Goal: Task Accomplishment & Management: Use online tool/utility

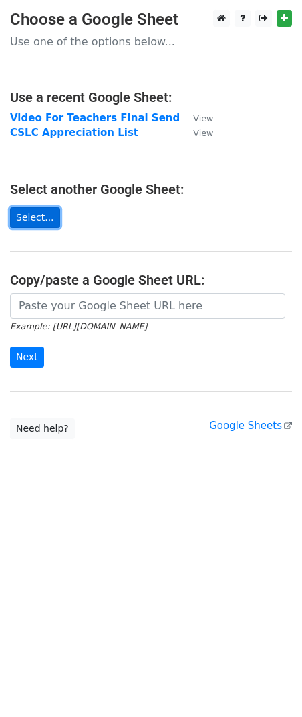
click at [33, 217] on link "Select..." at bounding box center [35, 218] width 50 height 21
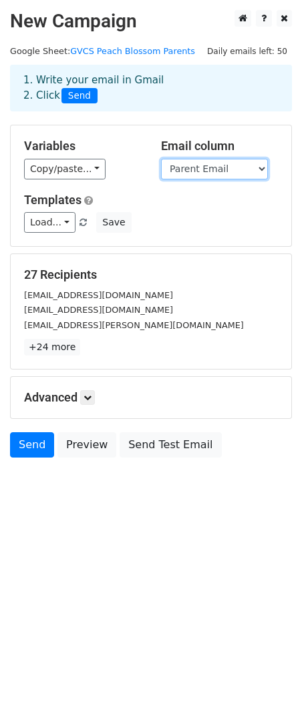
click at [220, 169] on select "Student First Student Last Parent First Name Last Name Parent Email Mother Phon…" at bounding box center [214, 169] width 107 height 21
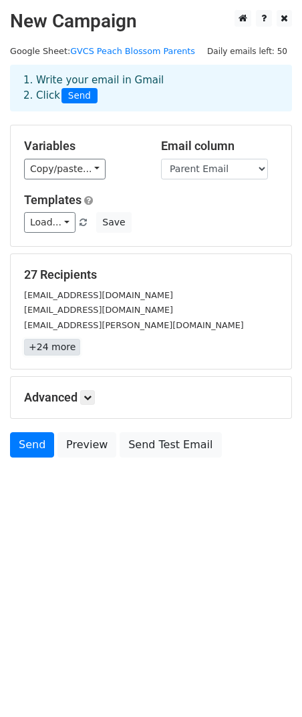
click at [49, 347] on link "+24 more" at bounding box center [52, 347] width 56 height 17
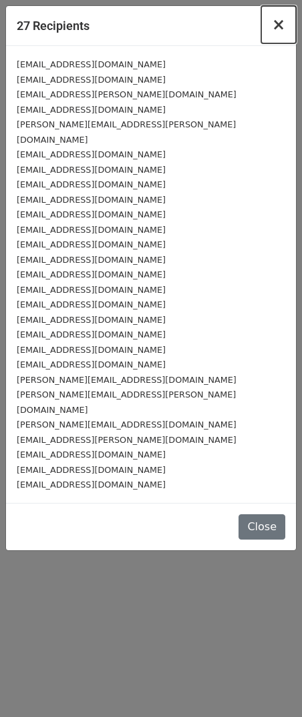
click at [277, 26] on span "×" at bounding box center [278, 24] width 13 height 19
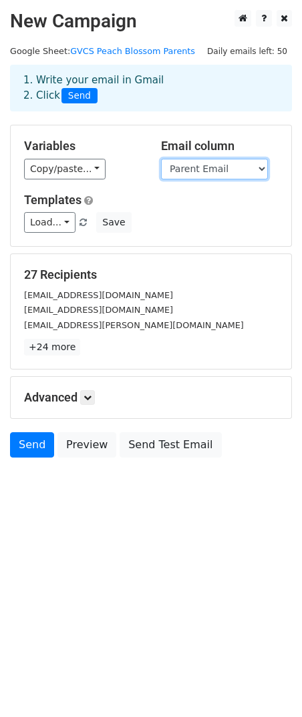
click at [223, 171] on select "Student First Student Last Parent First Name Last Name Parent Email Mother Phon…" at bounding box center [214, 169] width 107 height 21
click at [218, 170] on select "Student First Student Last Parent First Name Last Name Parent Email Mother Phon…" at bounding box center [214, 169] width 107 height 21
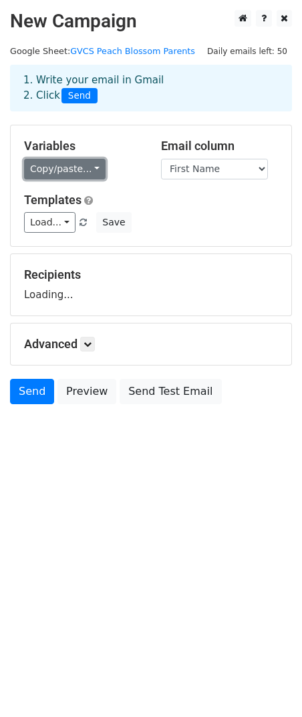
click at [46, 167] on link "Copy/paste..." at bounding box center [64, 169] width 81 height 21
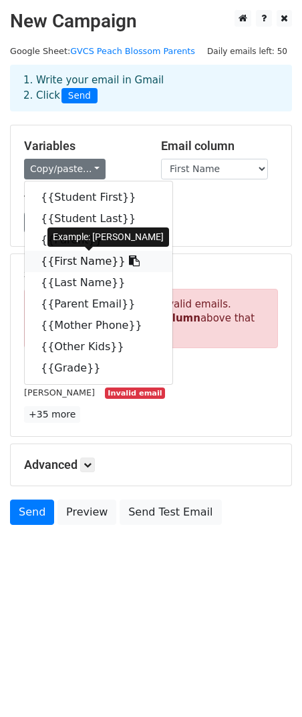
click at [85, 264] on link "{{First Name}}" at bounding box center [98, 261] width 147 height 21
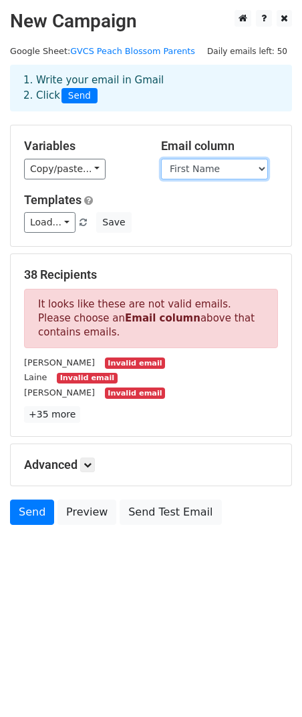
click at [233, 164] on select "Student First Student Last Parent First Name Last Name Parent Email Mother Phon…" at bounding box center [214, 169] width 107 height 21
click at [182, 168] on select "Student First Student Last Parent First Name Last Name Parent Email Mother Phon…" at bounding box center [214, 169] width 107 height 21
select select "Student First"
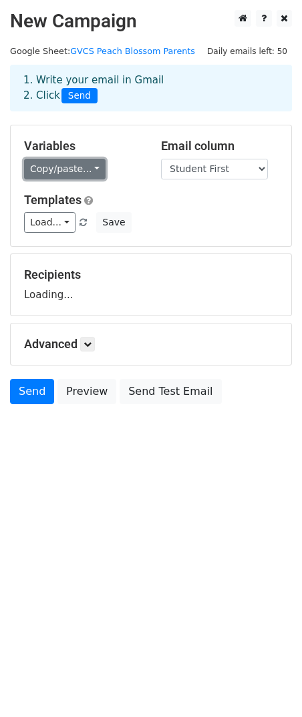
click at [55, 169] on link "Copy/paste..." at bounding box center [64, 169] width 81 height 21
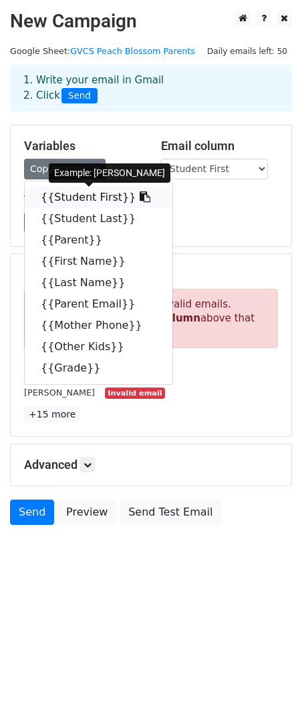
click at [61, 199] on link "{{Student First}}" at bounding box center [98, 197] width 147 height 21
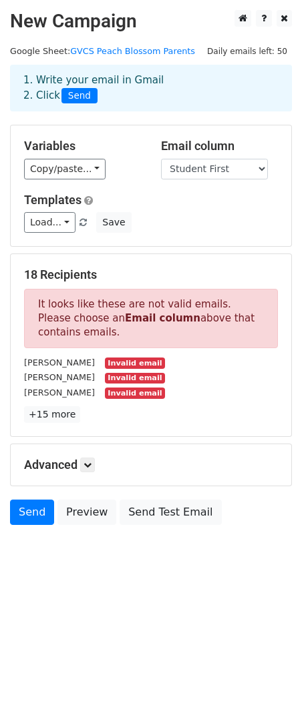
click at [147, 599] on html "New Campaign Daily emails left: 50 Google Sheet: GVCS Peach Blossom Parents 1. …" at bounding box center [151, 358] width 302 height 717
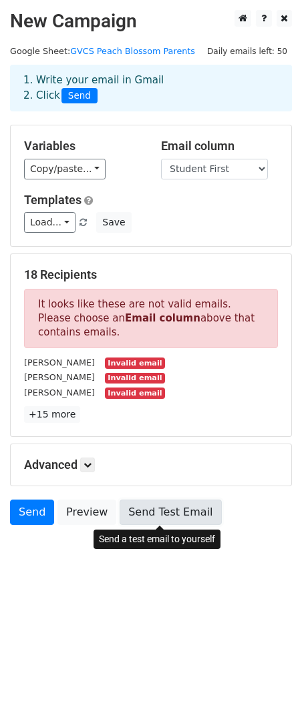
click at [151, 517] on link "Send Test Email" at bounding box center [169, 512] width 101 height 25
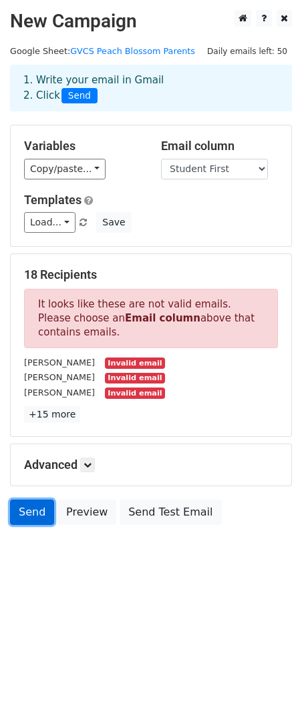
click at [31, 518] on link "Send" at bounding box center [32, 512] width 44 height 25
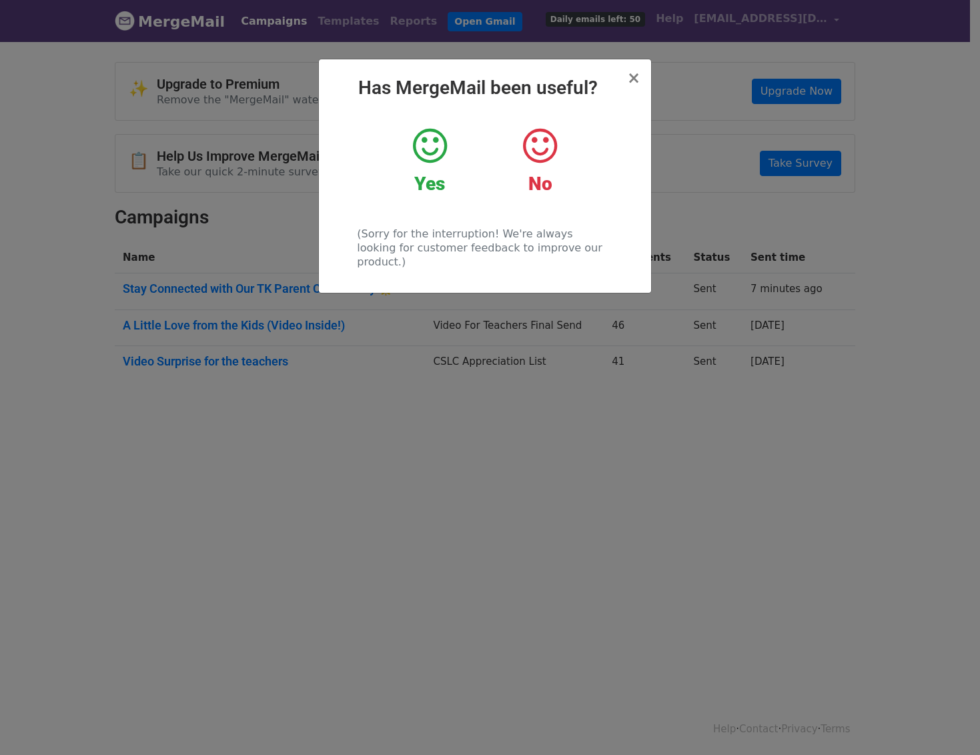
click at [422, 157] on icon at bounding box center [430, 146] width 34 height 40
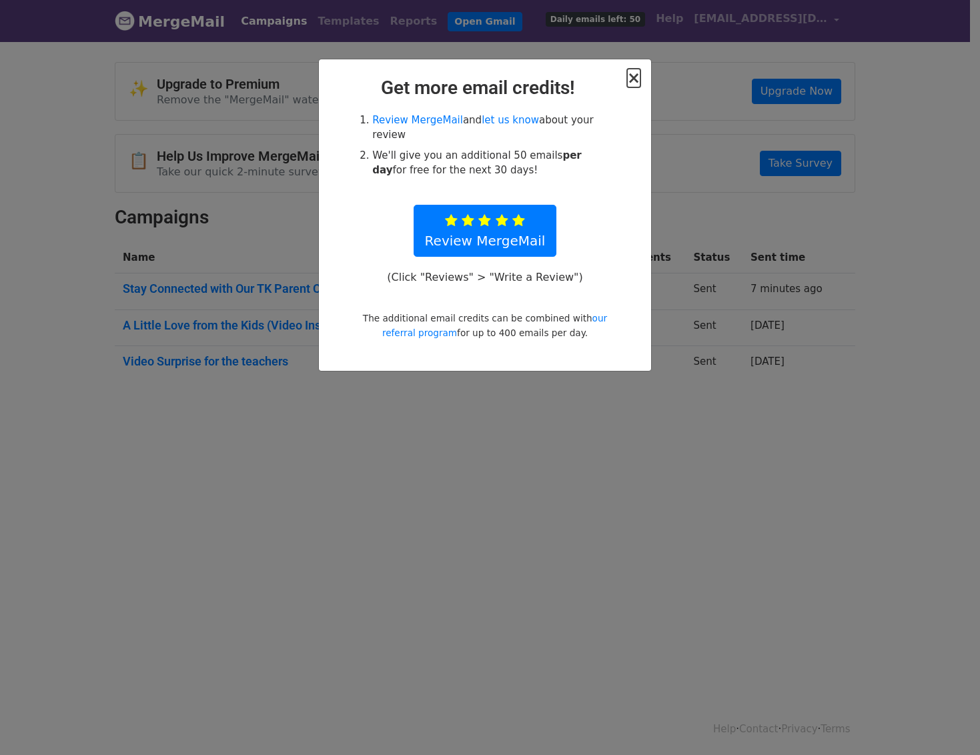
click at [638, 87] on span "×" at bounding box center [633, 78] width 13 height 19
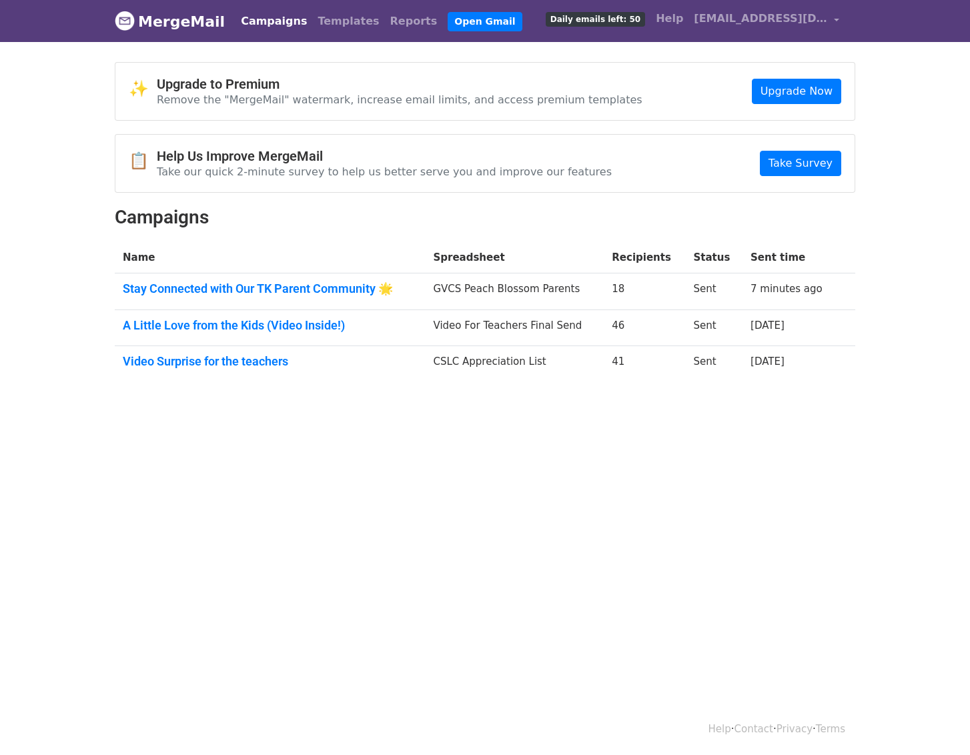
click at [296, 297] on td "Stay Connected with Our TK Parent Community 🌟" at bounding box center [270, 292] width 310 height 37
click at [300, 287] on link "Stay Connected with Our TK Parent Community 🌟" at bounding box center [270, 289] width 294 height 15
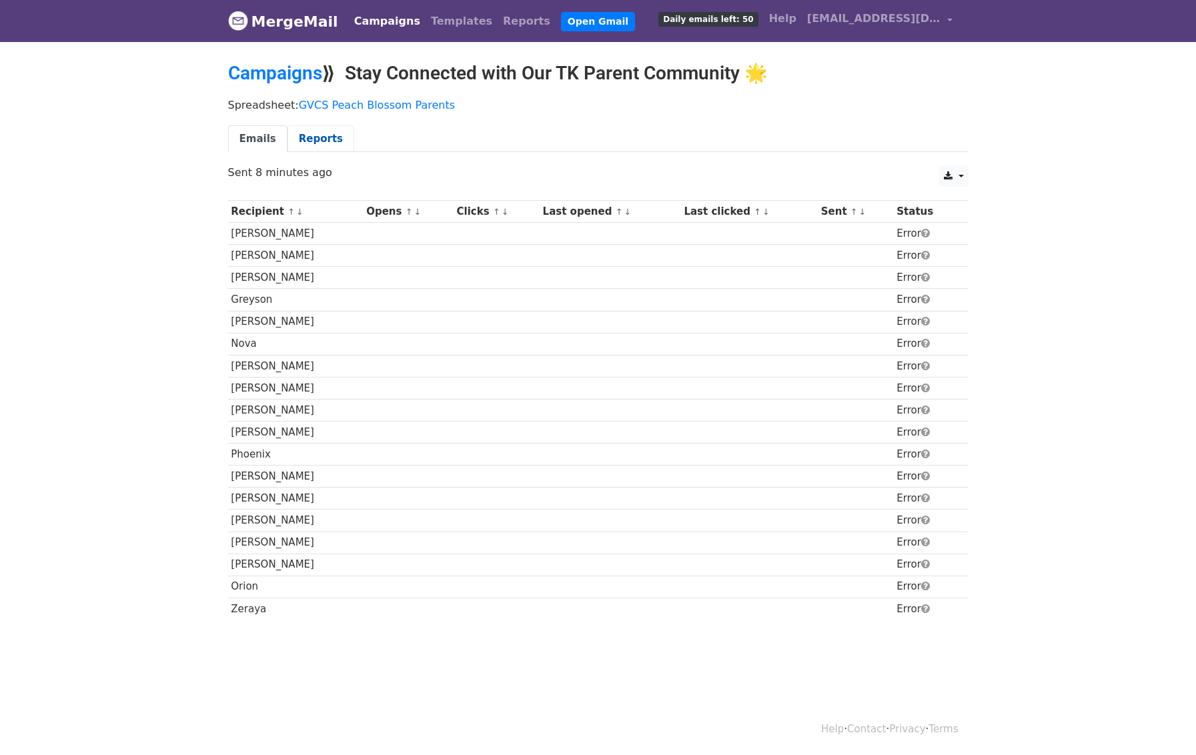
click at [326, 143] on link "Reports" at bounding box center [321, 138] width 67 height 27
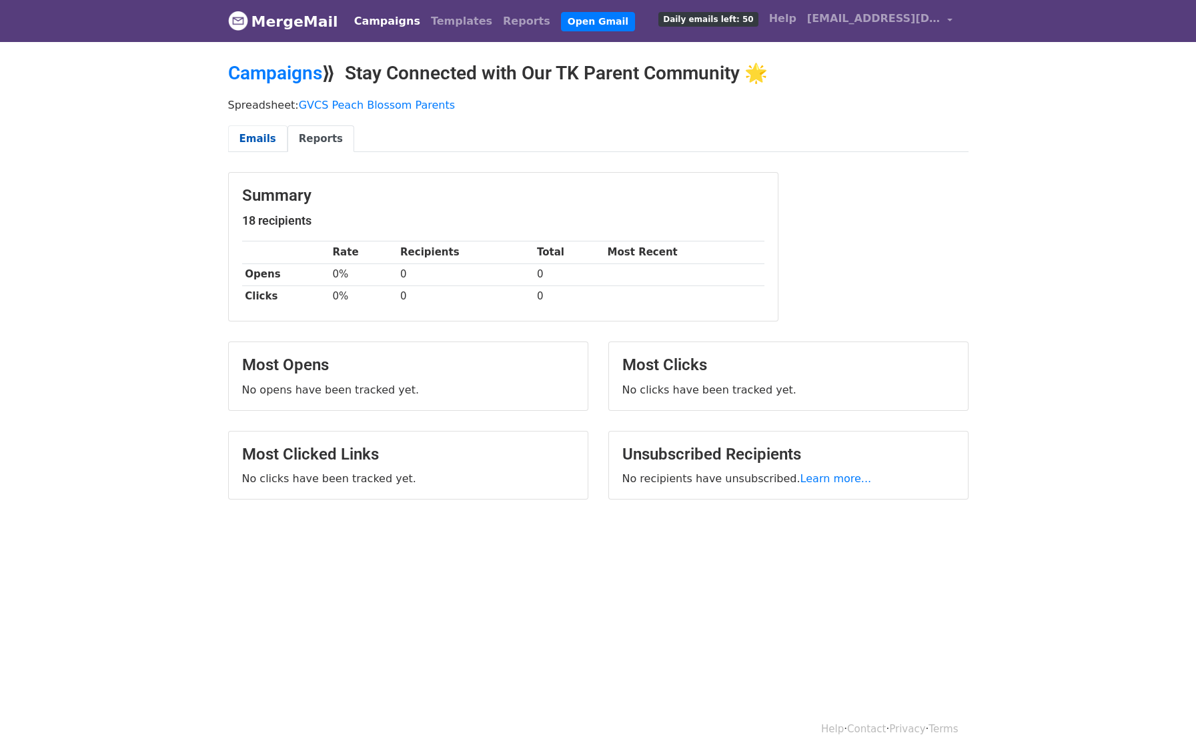
click at [260, 137] on link "Emails" at bounding box center [257, 138] width 59 height 27
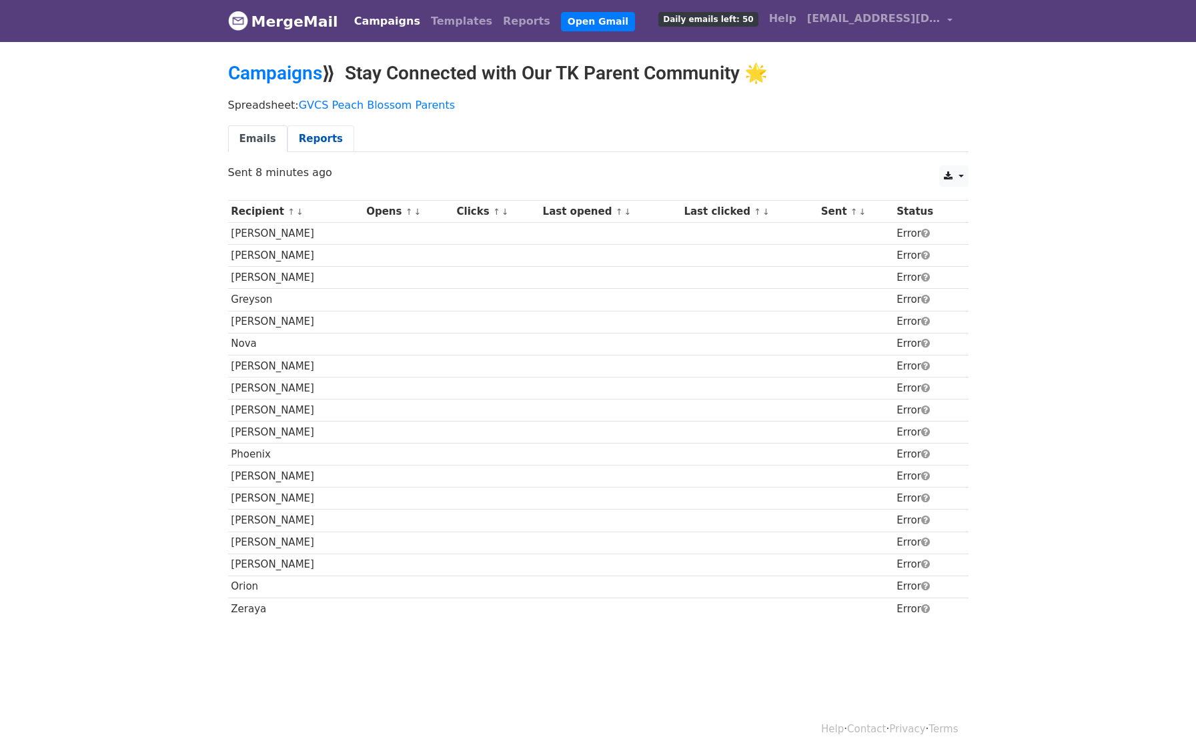
click at [325, 138] on link "Reports" at bounding box center [321, 138] width 67 height 27
click at [278, 74] on link "Campaigns" at bounding box center [275, 73] width 94 height 22
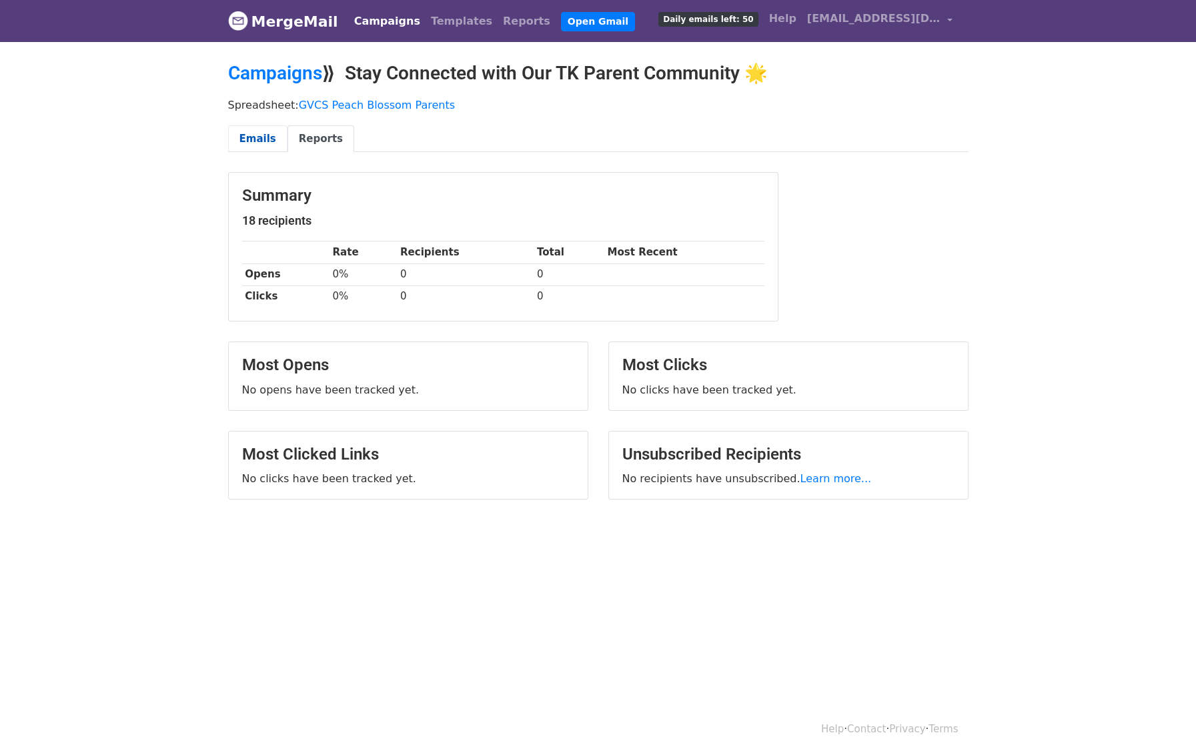
click at [252, 138] on link "Emails" at bounding box center [257, 138] width 59 height 27
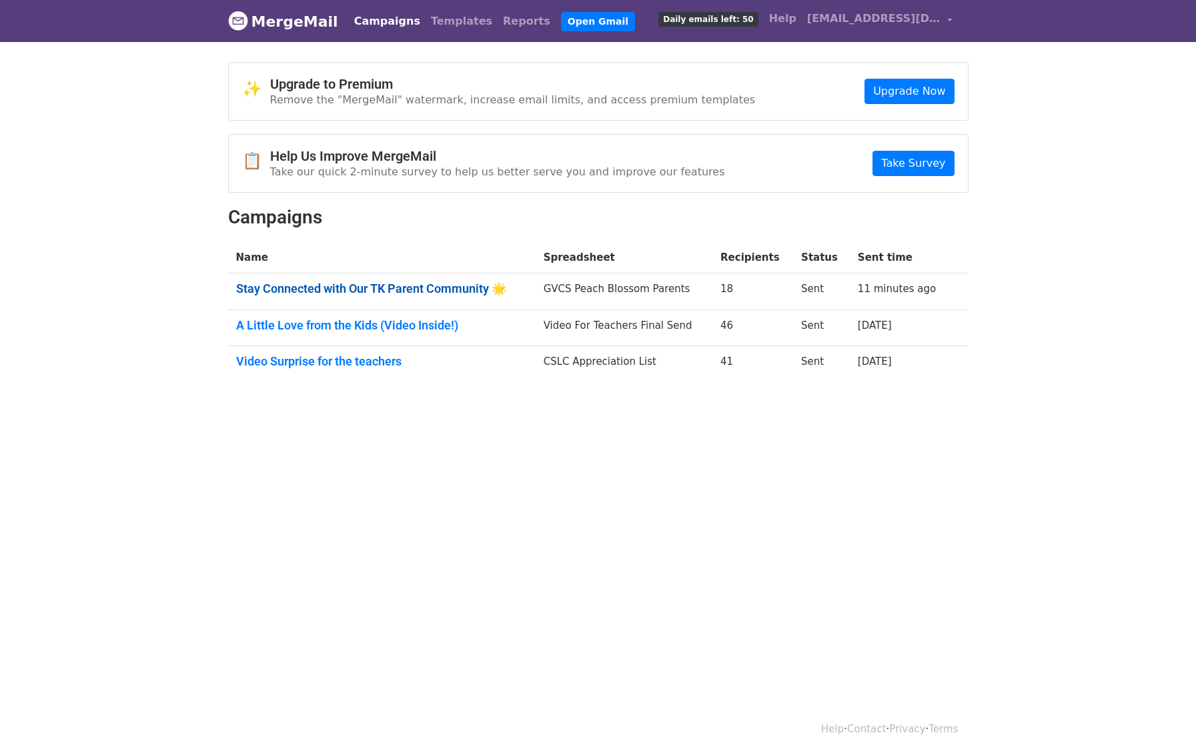
click at [335, 292] on link "Stay Connected with Our TK Parent Community 🌟" at bounding box center [382, 289] width 292 height 15
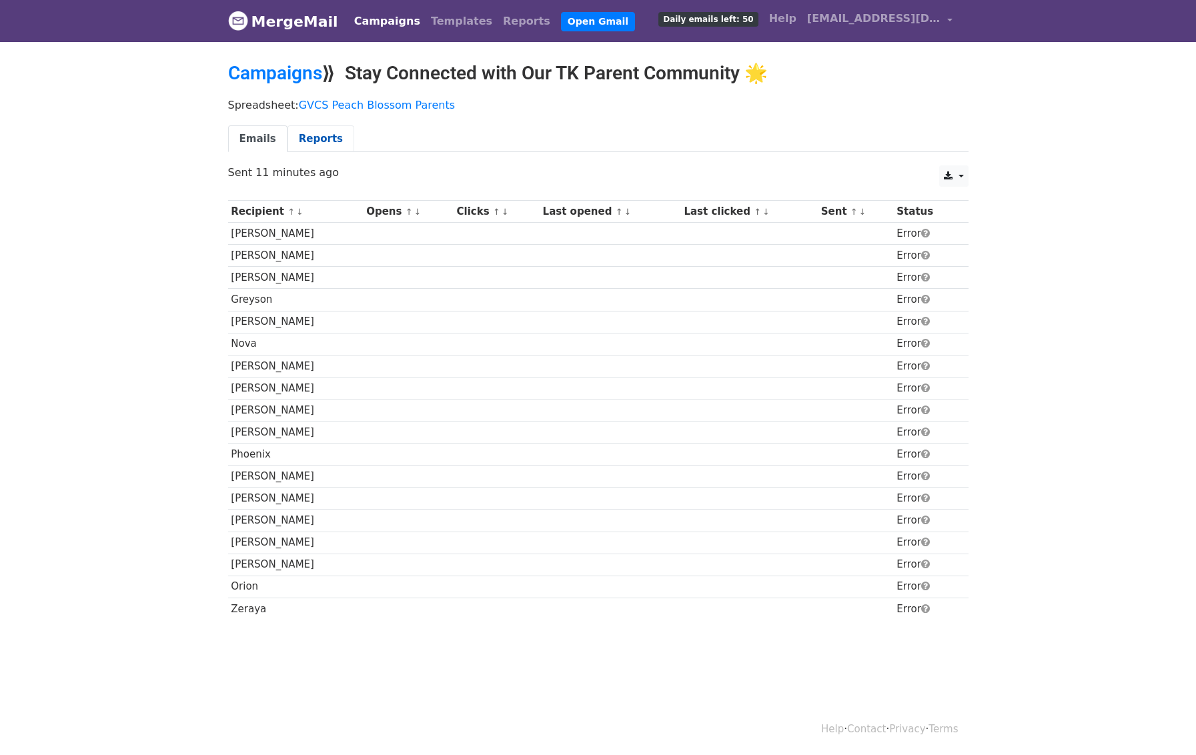
click at [309, 143] on link "Reports" at bounding box center [321, 138] width 67 height 27
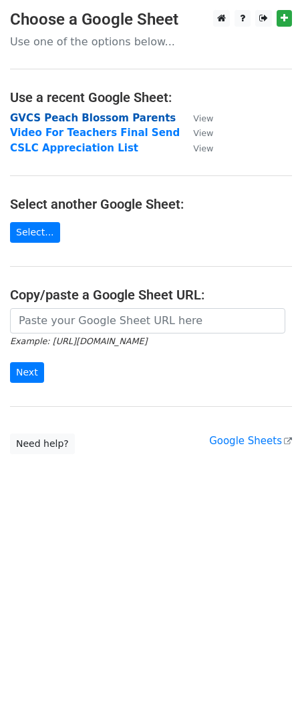
click at [109, 116] on strong "GVCS Peach Blossom Parents" at bounding box center [92, 118] width 165 height 12
click at [73, 117] on strong "GVCS Peach Blossom Parents" at bounding box center [92, 118] width 165 height 12
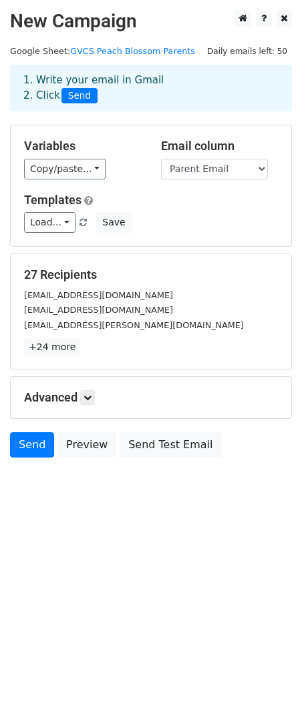
click at [95, 536] on html "New Campaign Daily emails left: 50 Google Sheet: GVCS Peach Blossom Parents 1. …" at bounding box center [151, 358] width 302 height 717
click at [27, 449] on link "Send" at bounding box center [32, 444] width 44 height 25
